Goal: Find specific page/section

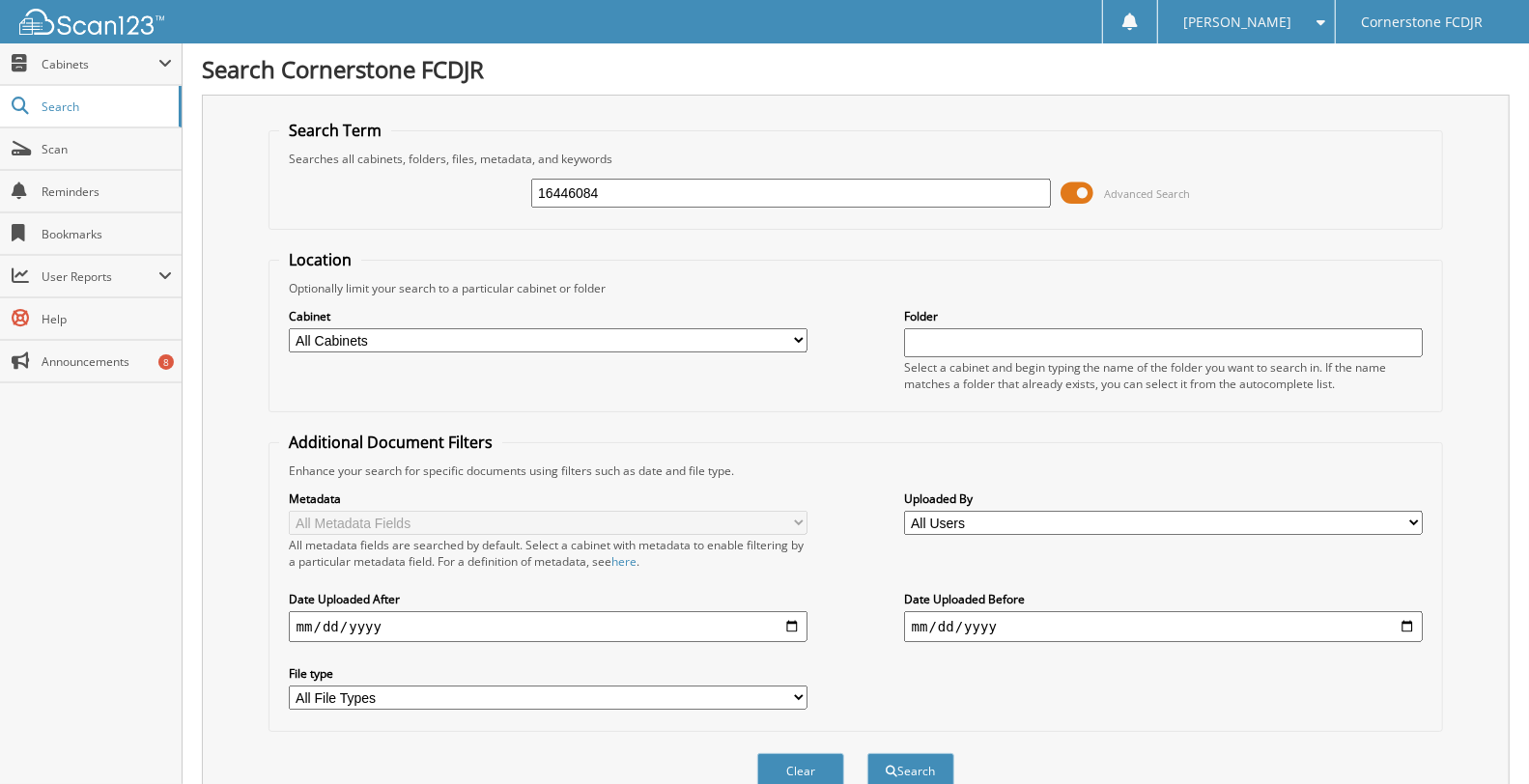
click at [81, 113] on span "Search" at bounding box center [105, 106] width 128 height 17
click at [795, 187] on input "text" at bounding box center [791, 192] width 520 height 29
type input "16468638"
click at [868, 753] on button "Search" at bounding box center [911, 771] width 87 height 36
click at [94, 18] on img at bounding box center [91, 22] width 145 height 26
